Goal: Task Accomplishment & Management: Manage account settings

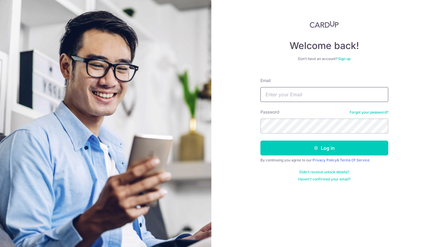
click at [328, 92] on input "Email" at bounding box center [324, 94] width 128 height 15
click at [320, 95] on input "chlo" at bounding box center [324, 94] width 128 height 15
click at [326, 94] on input "chlo" at bounding box center [324, 94] width 128 height 15
click at [408, 19] on div "Welcome back! Don’t have an account? Sign up Email chlo Password Forgot your pa…" at bounding box center [323, 123] width 225 height 247
click at [353, 91] on input "chlo" at bounding box center [324, 94] width 128 height 15
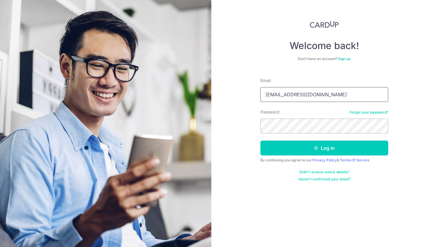
type input "[EMAIL_ADDRESS][DOMAIN_NAME]"
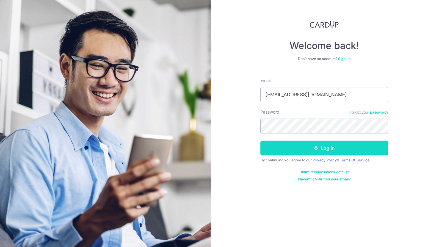
click at [279, 146] on button "Log in" at bounding box center [324, 147] width 128 height 15
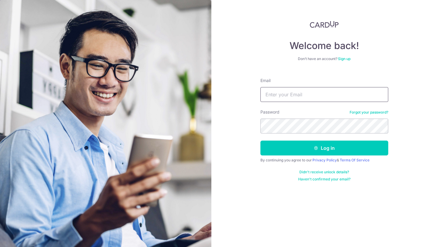
click at [309, 98] on input "Email" at bounding box center [324, 94] width 128 height 15
click at [308, 111] on div "Password Forgot your password?" at bounding box center [324, 121] width 128 height 24
click at [297, 98] on input "chloere" at bounding box center [324, 94] width 128 height 15
click at [343, 94] on input "[EMAIL_ADDRESS][DOMAIN_NAME]" at bounding box center [324, 94] width 128 height 15
click at [345, 94] on input "[EMAIL_ADDRESS][DOMAIN_NAME]" at bounding box center [324, 94] width 128 height 15
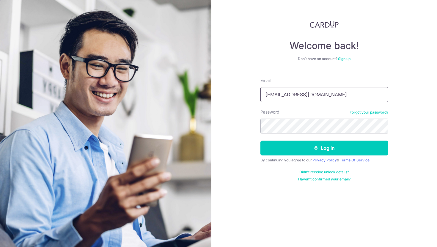
type input "[EMAIL_ADDRESS][DOMAIN_NAME]"
click at [260, 140] on button "Log in" at bounding box center [324, 147] width 128 height 15
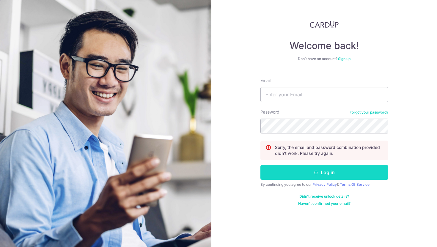
click at [316, 172] on icon "submit" at bounding box center [315, 172] width 5 height 5
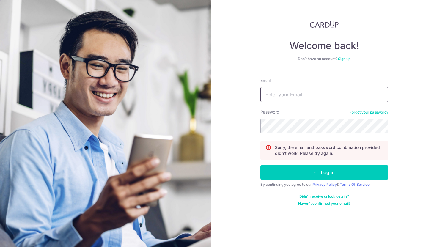
click at [324, 97] on input "Email" at bounding box center [324, 94] width 128 height 15
type input "[EMAIL_ADDRESS][DOMAIN_NAME]"
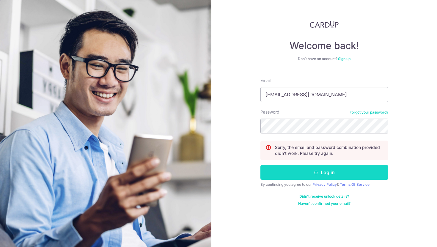
click at [333, 175] on button "Log in" at bounding box center [324, 172] width 128 height 15
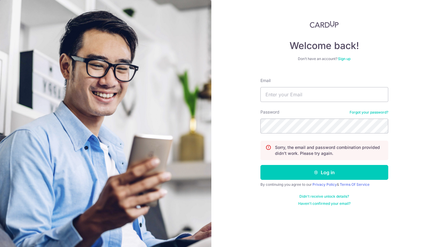
click at [372, 110] on link "Forgot your password?" at bounding box center [368, 112] width 39 height 5
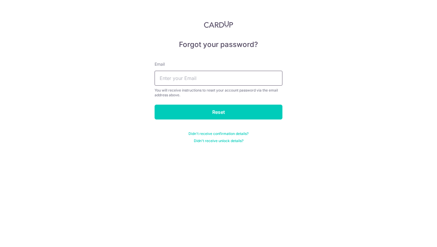
click at [245, 81] on input "text" at bounding box center [218, 78] width 128 height 15
click at [208, 82] on input "text" at bounding box center [218, 78] width 128 height 15
click at [204, 74] on input "text" at bounding box center [218, 78] width 128 height 15
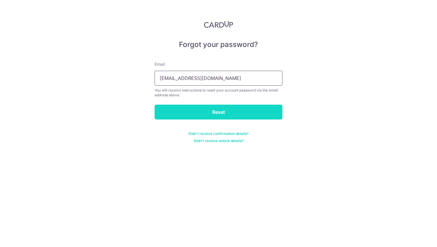
type input "[EMAIL_ADDRESS][DOMAIN_NAME]"
click at [255, 116] on input "Reset" at bounding box center [218, 112] width 128 height 15
